Goal: Task Accomplishment & Management: Manage account settings

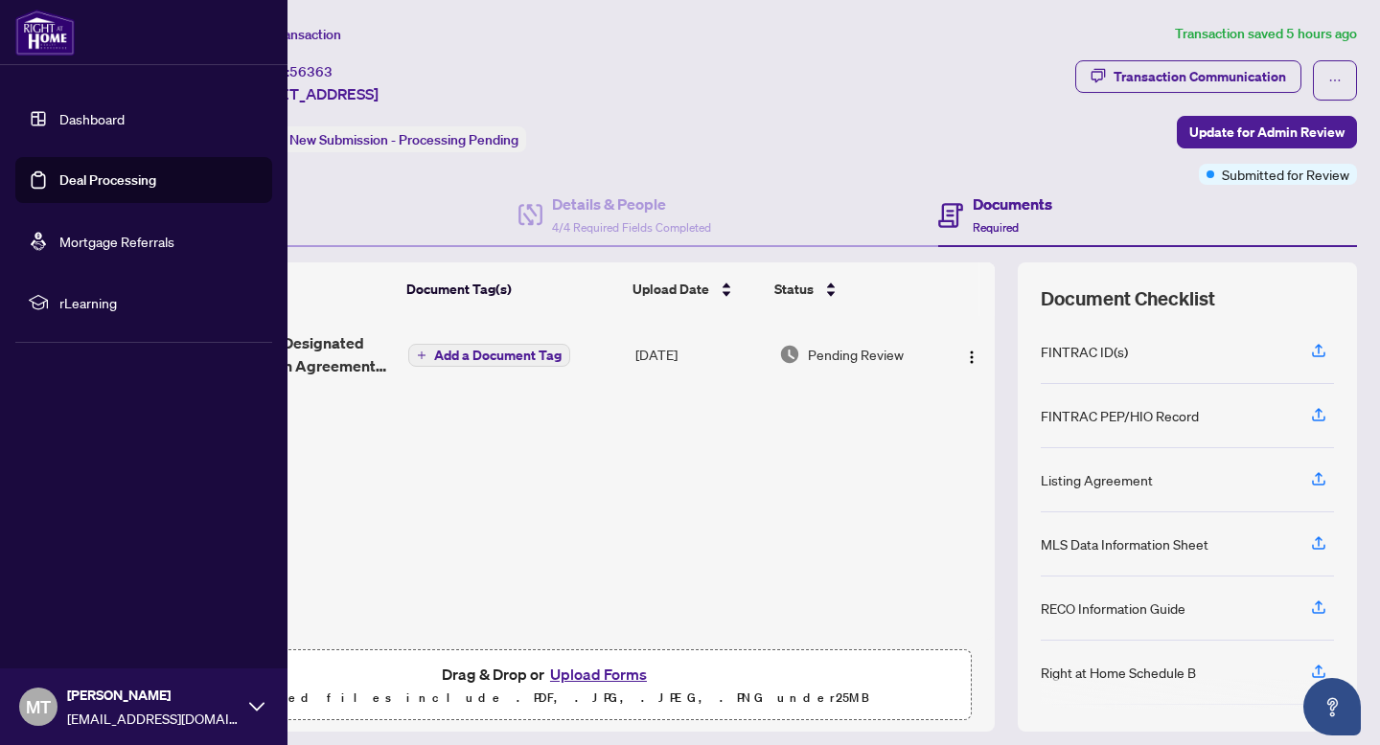
click at [69, 113] on link "Dashboard" at bounding box center [91, 118] width 65 height 17
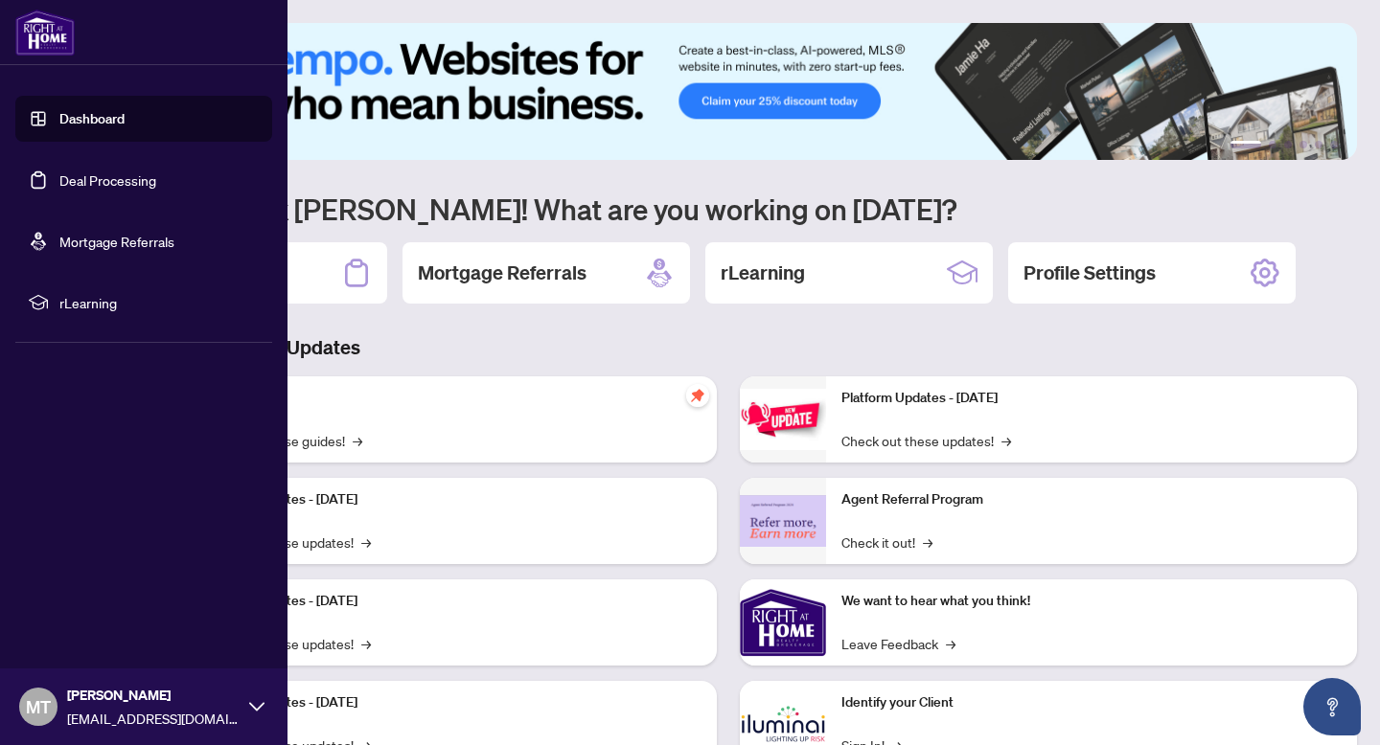
click at [82, 180] on link "Deal Processing" at bounding box center [107, 179] width 97 height 17
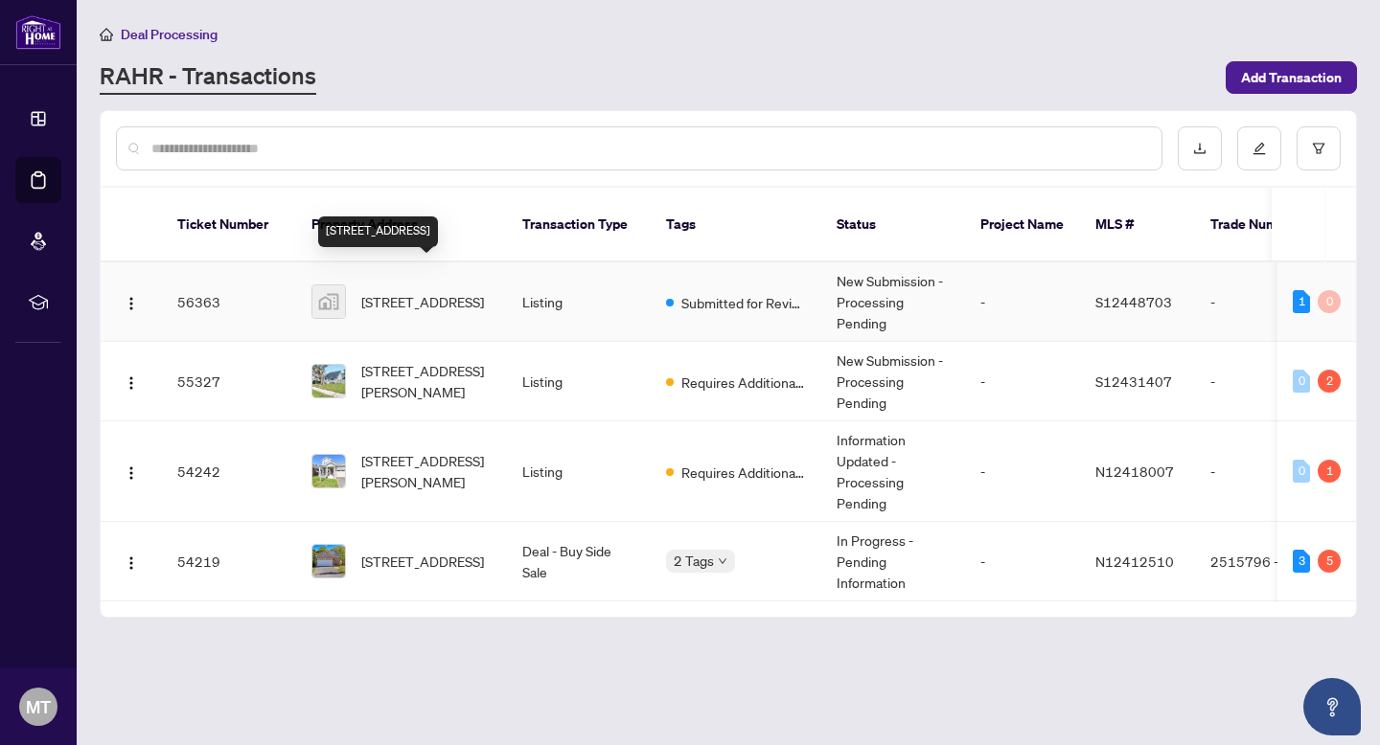
click at [394, 291] on span "[STREET_ADDRESS]" at bounding box center [422, 301] width 123 height 21
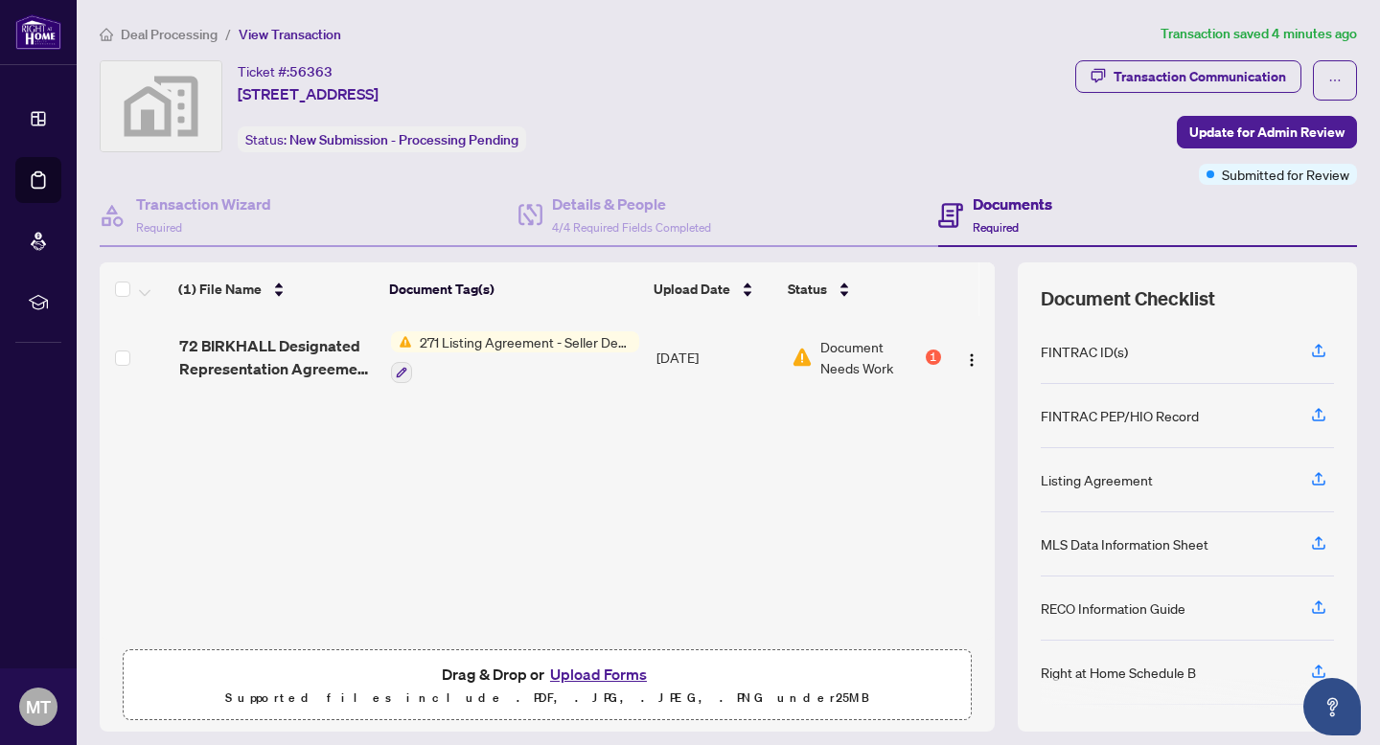
click at [599, 676] on button "Upload Forms" at bounding box center [598, 674] width 108 height 25
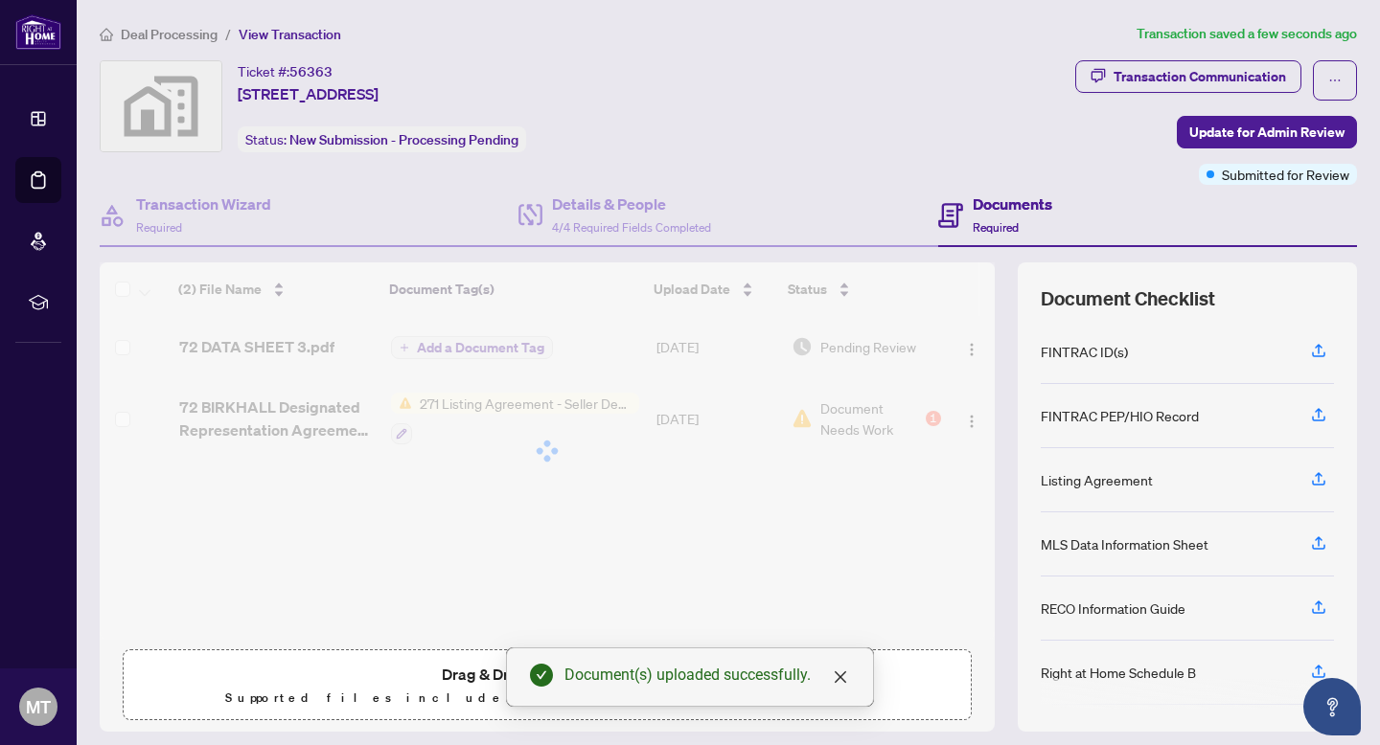
click at [466, 399] on div "(2) File Name Document Tag(s) Upload Date Status (2) File Name Document Tag(s) …" at bounding box center [547, 451] width 895 height 377
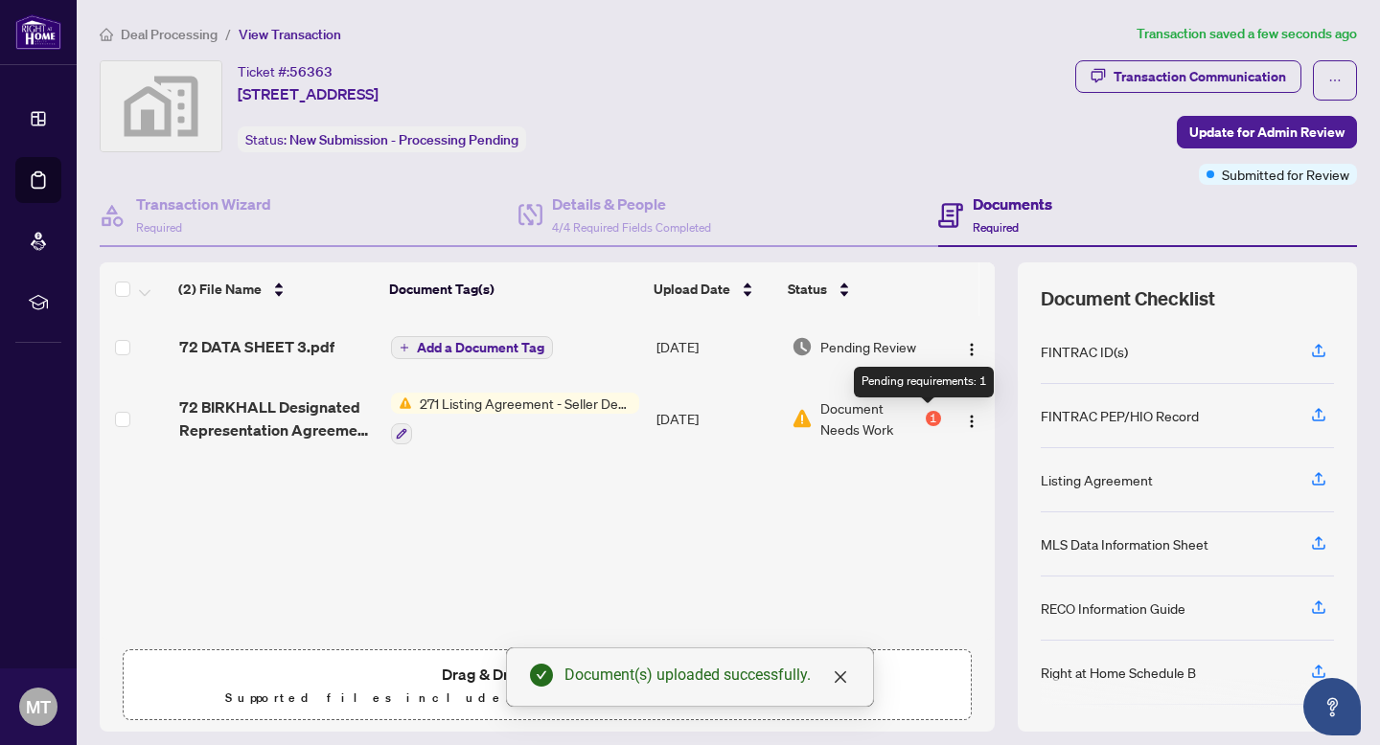
click at [925, 414] on div "1" at bounding box center [932, 418] width 15 height 15
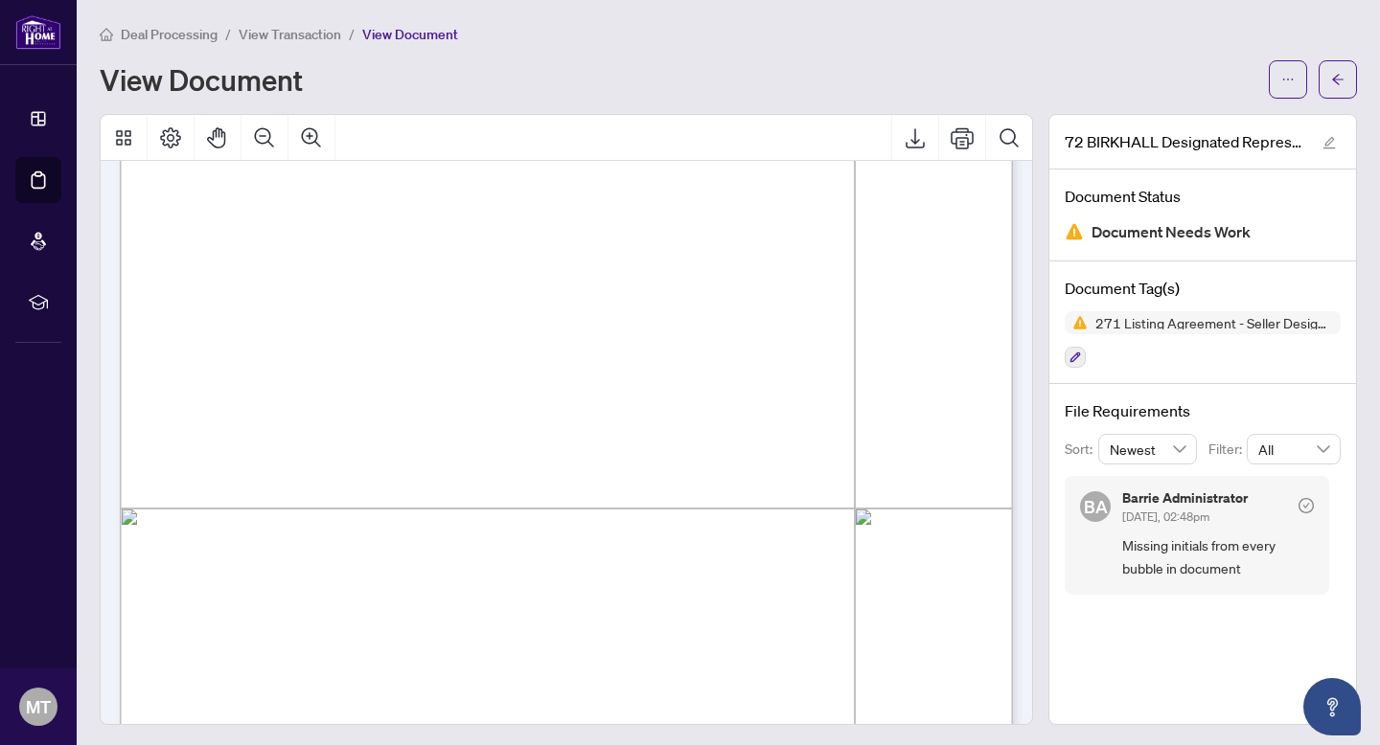
scroll to position [396, 0]
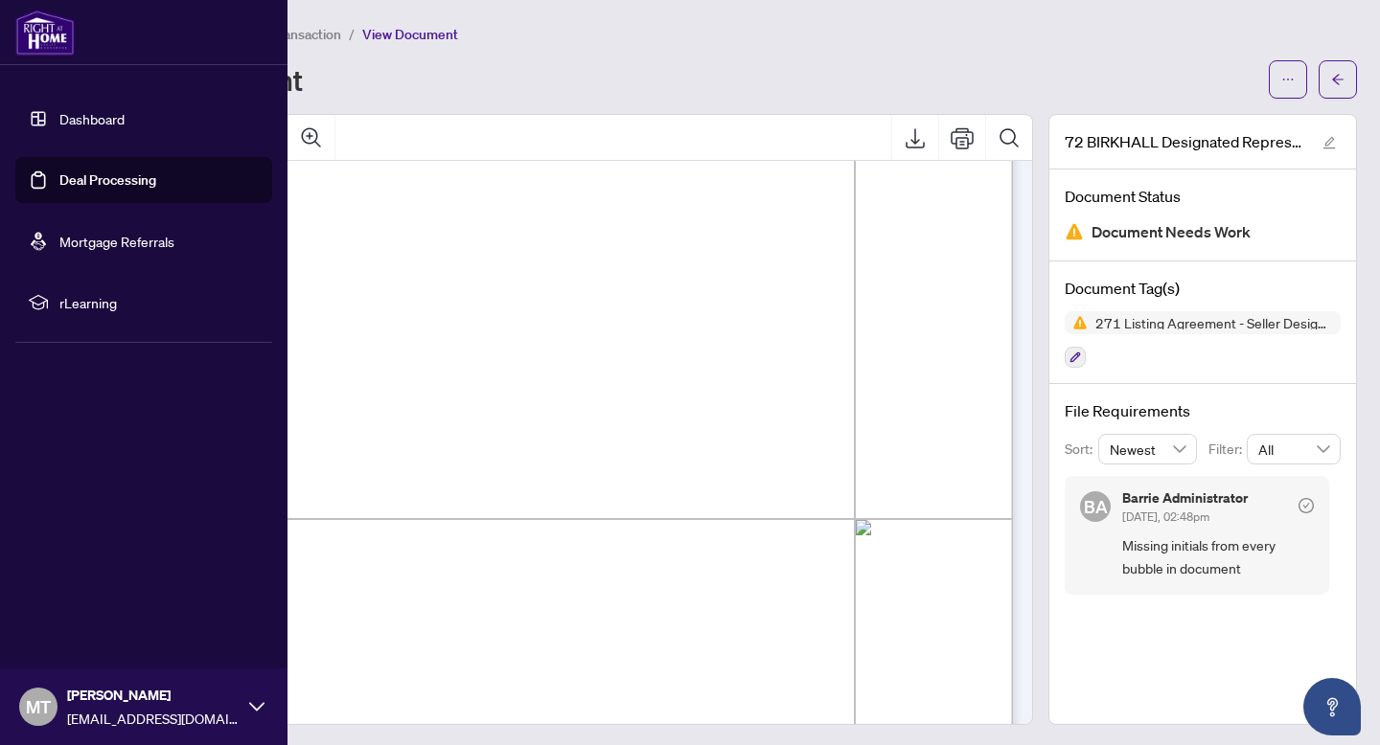
click at [92, 122] on link "Dashboard" at bounding box center [91, 118] width 65 height 17
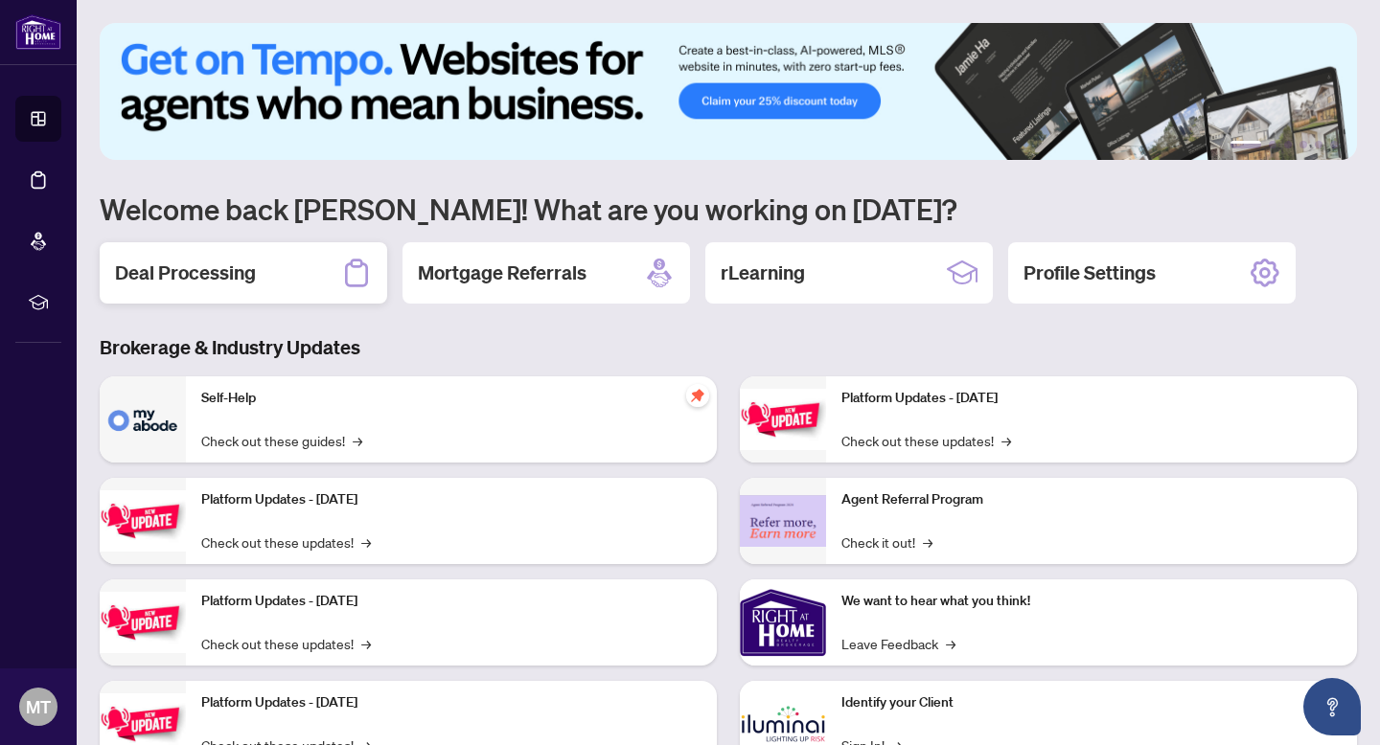
click at [171, 269] on h2 "Deal Processing" at bounding box center [185, 273] width 141 height 27
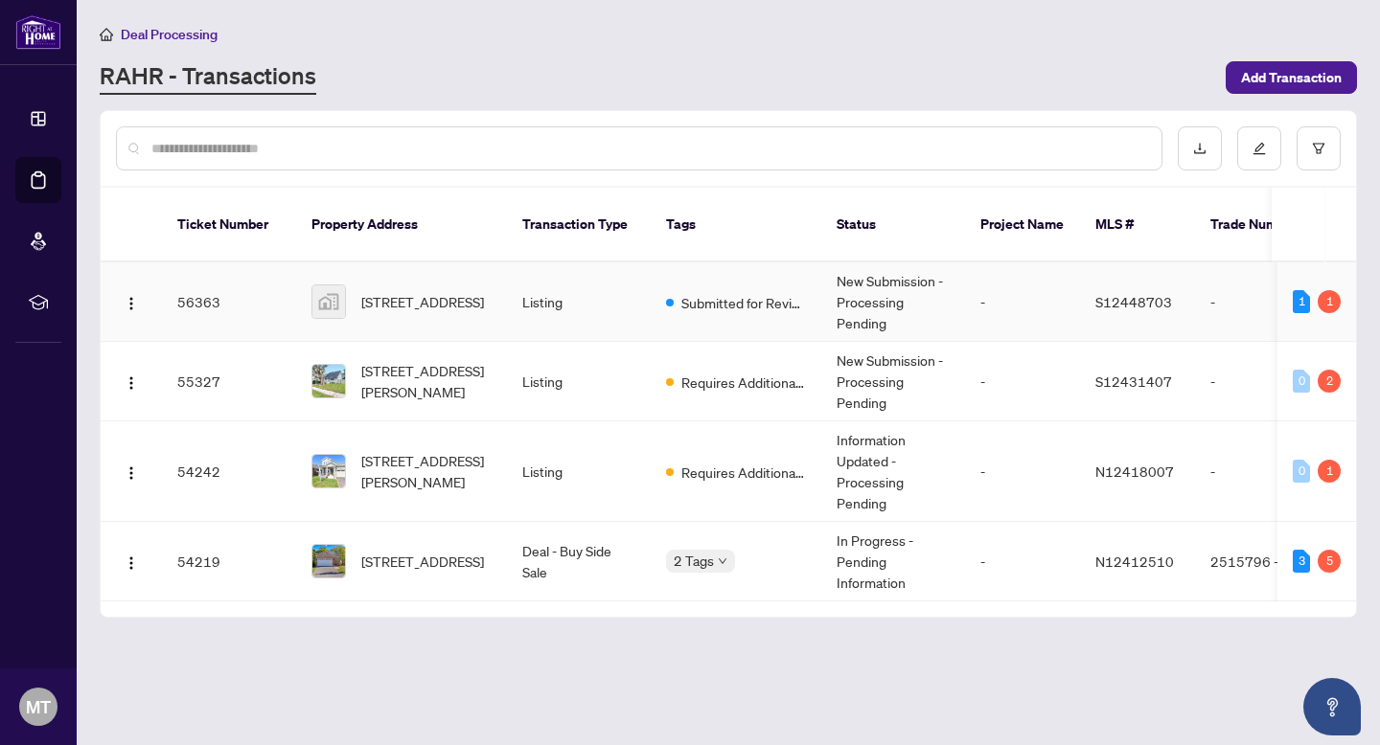
click at [331, 285] on img at bounding box center [328, 301] width 33 height 33
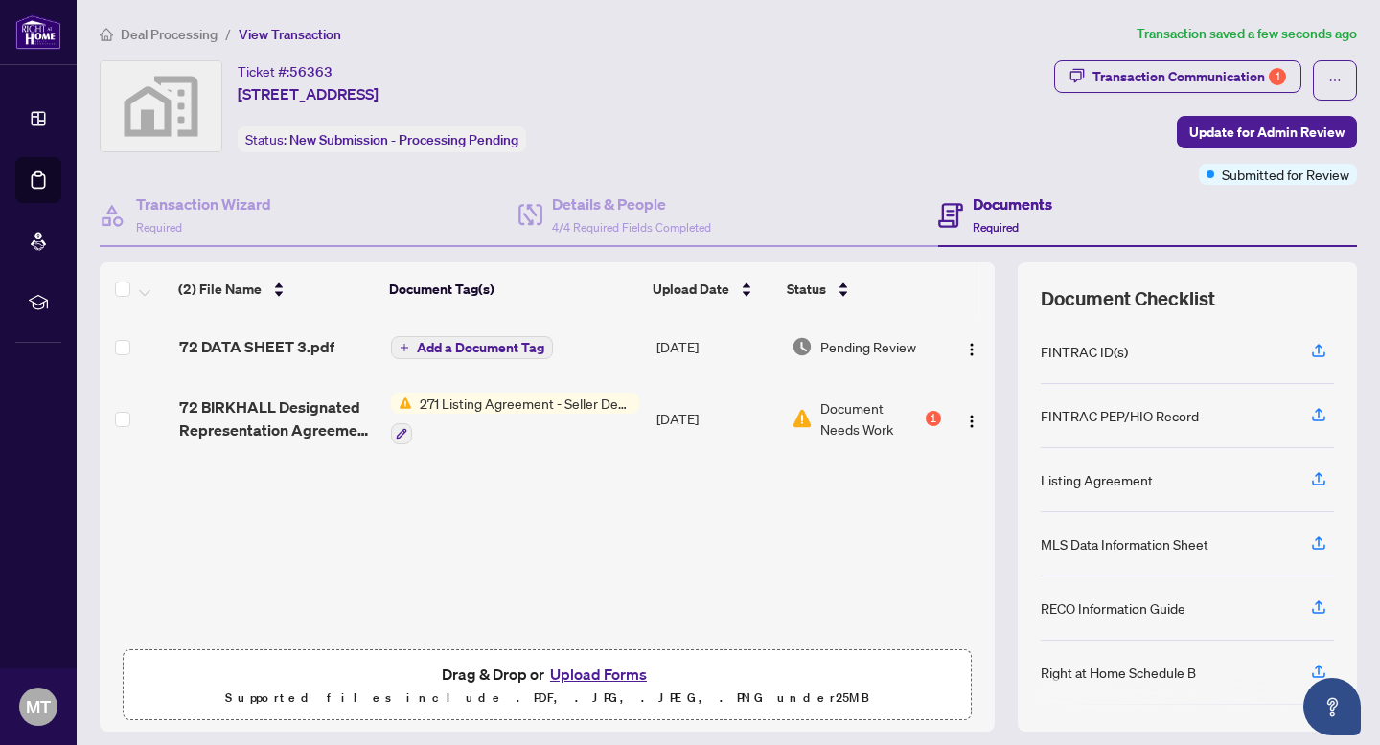
click at [581, 675] on button "Upload Forms" at bounding box center [598, 674] width 108 height 25
click at [586, 673] on button "Upload Forms" at bounding box center [598, 674] width 108 height 25
